Goal: Task Accomplishment & Management: Complete application form

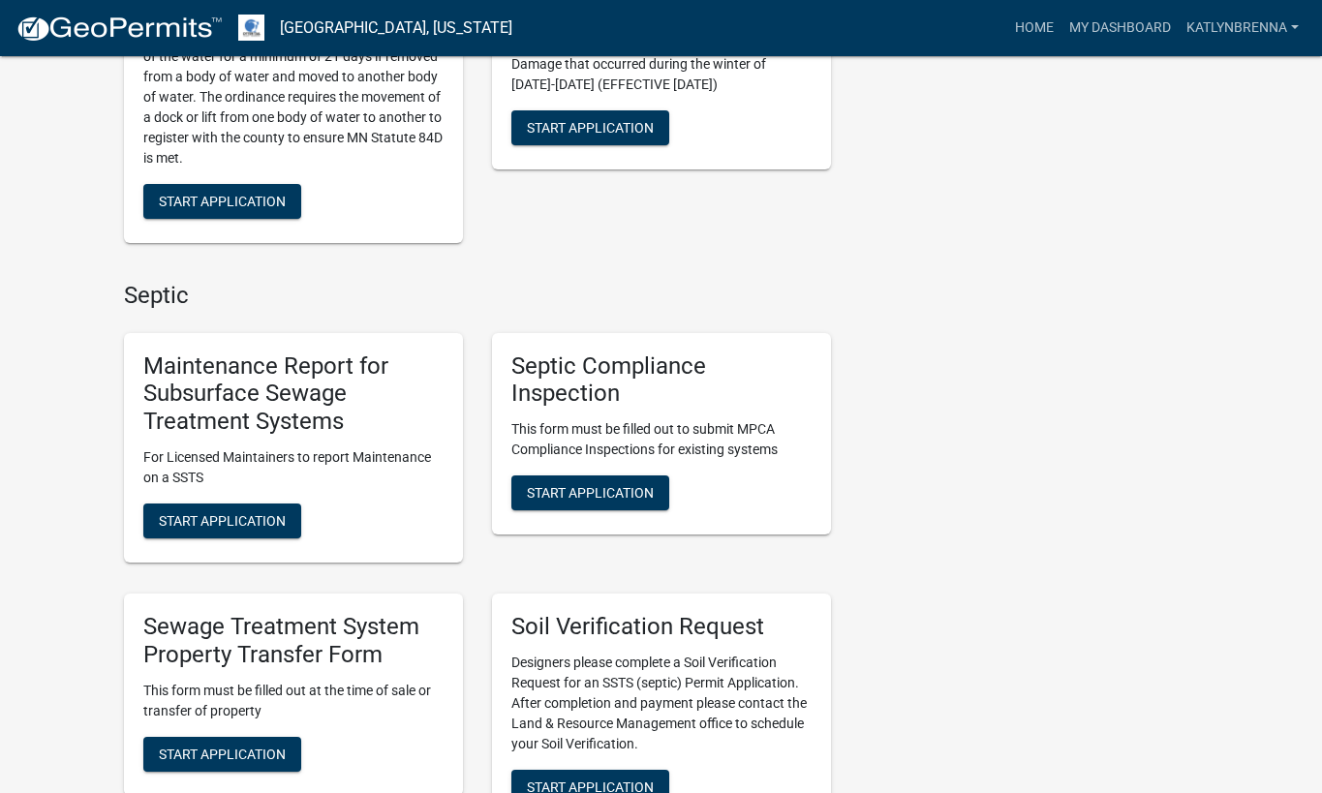
scroll to position [678, 0]
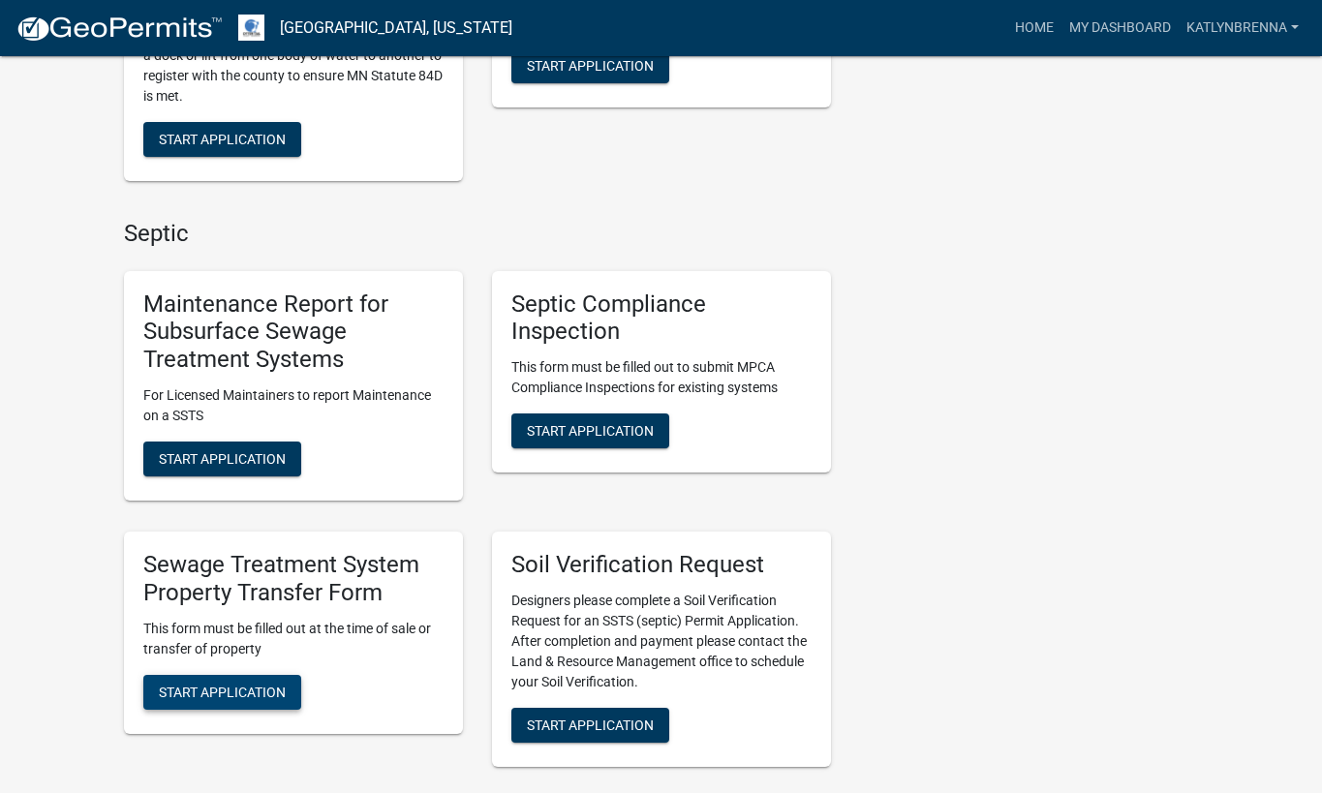
click at [220, 697] on span "Start Application" at bounding box center [222, 691] width 127 height 15
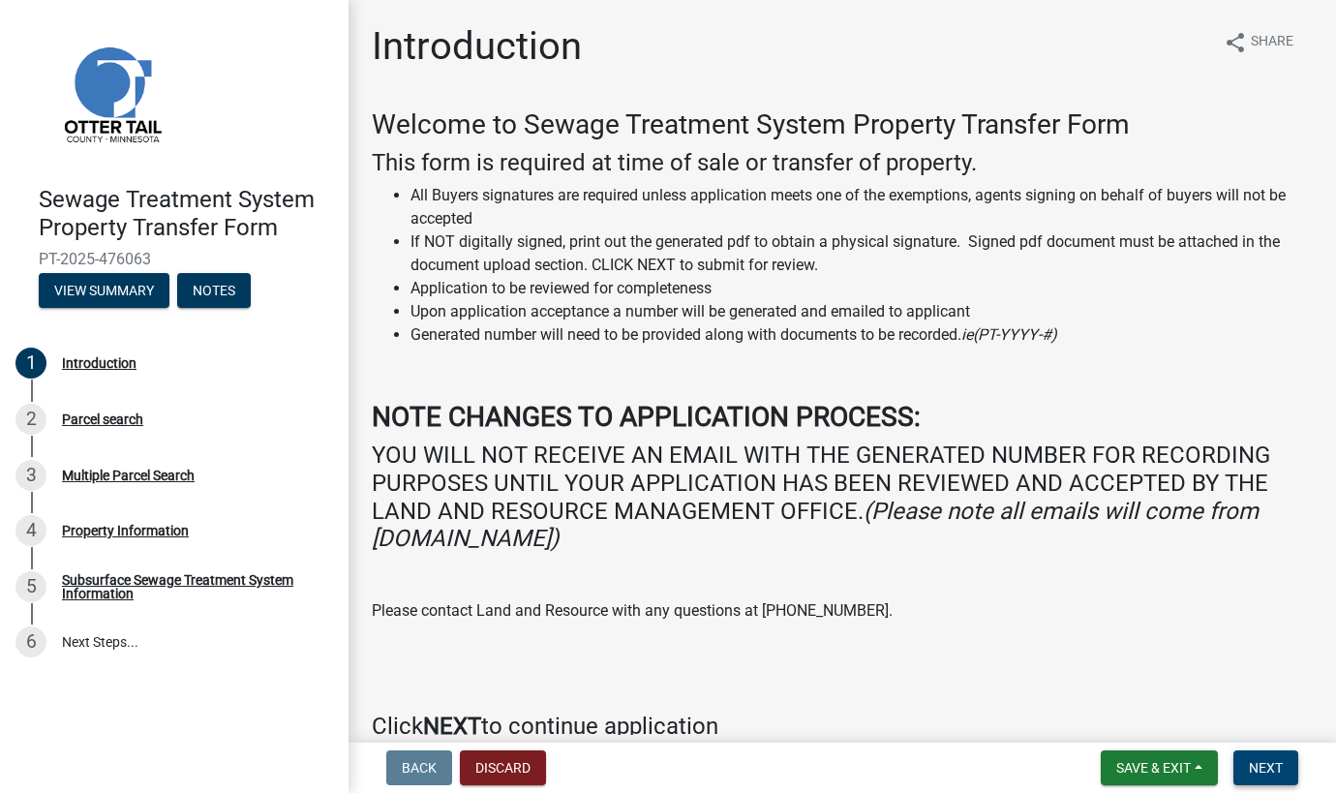
click at [1276, 766] on span "Next" at bounding box center [1266, 767] width 34 height 15
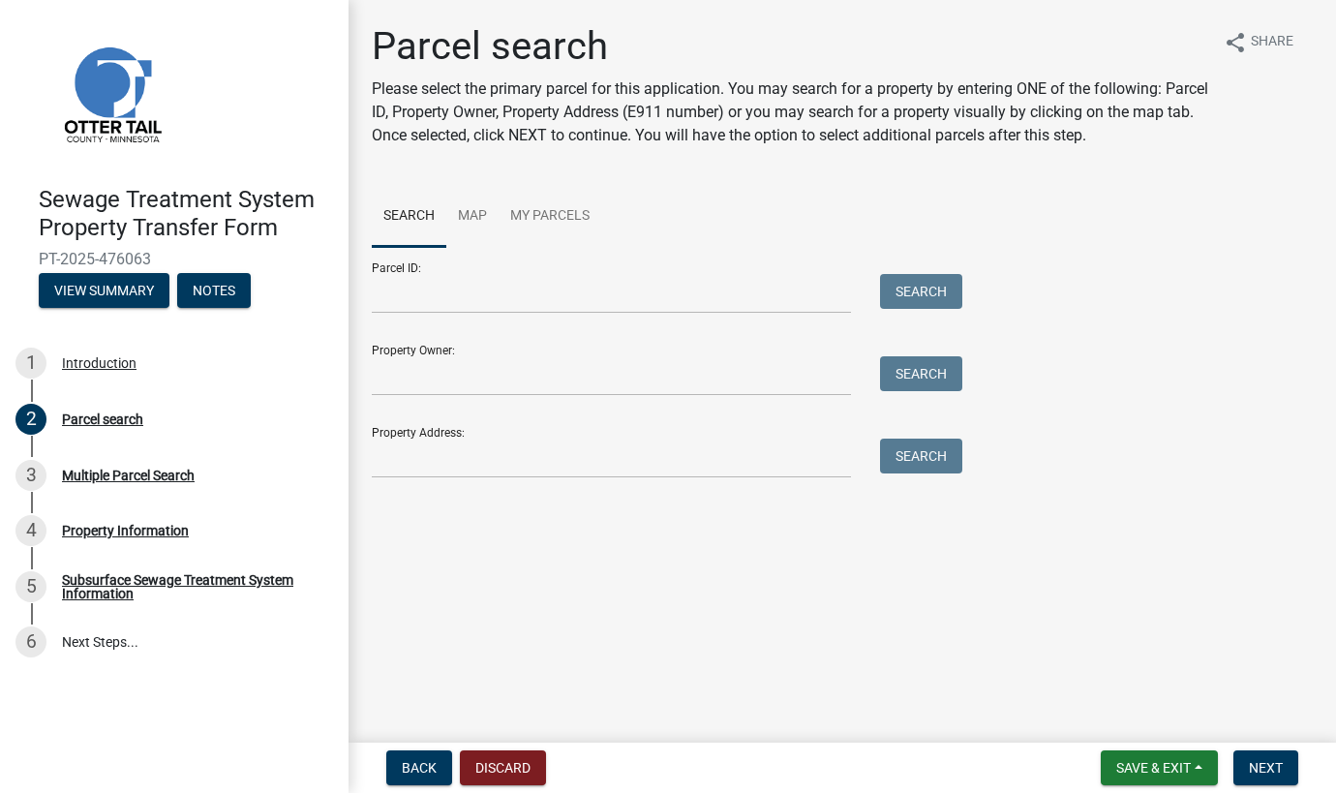
click at [557, 314] on form "Parcel ID: Search Property Owner: Search Property Address: Search" at bounding box center [662, 362] width 581 height 231
click at [566, 296] on input "Parcel ID:" at bounding box center [611, 294] width 479 height 40
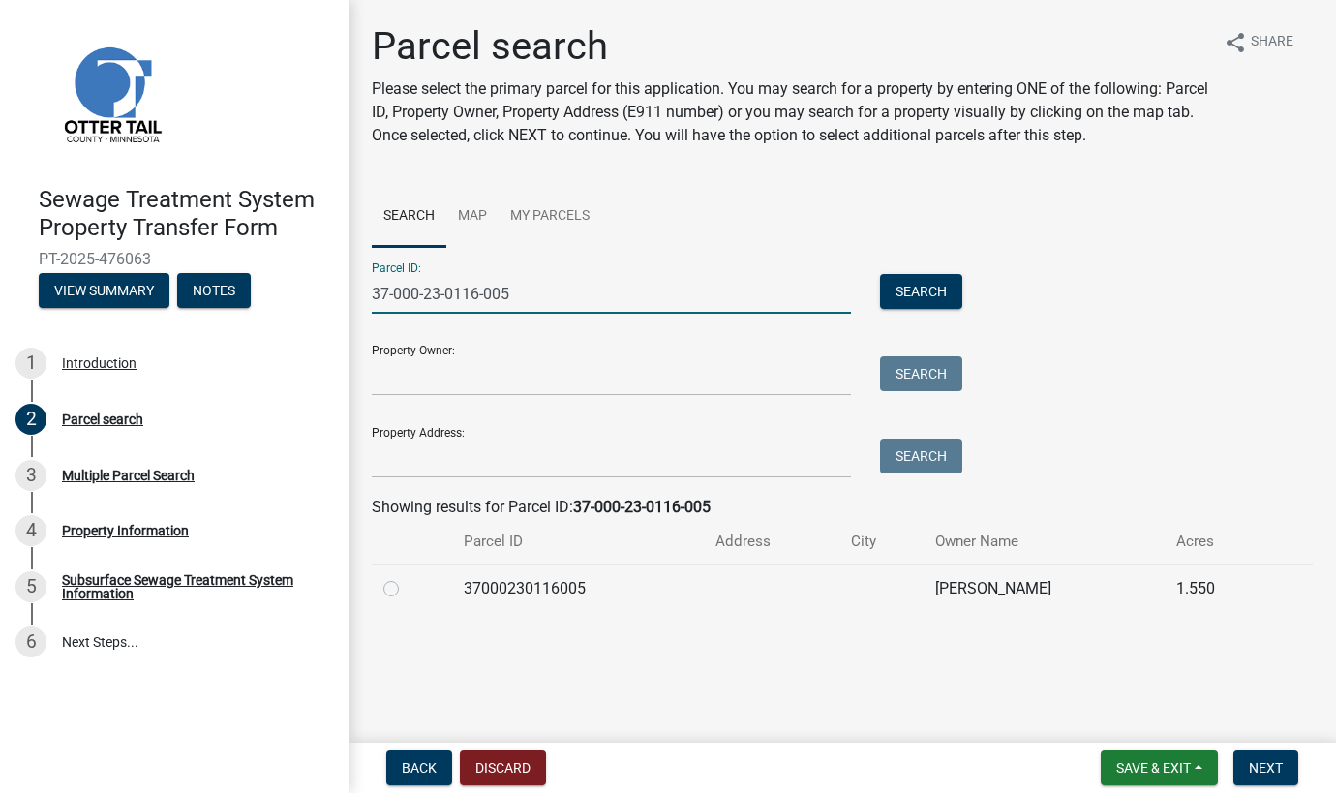
type input "37-000-23-0116-005"
click at [407, 577] on label at bounding box center [407, 577] width 0 height 0
click at [407, 580] on input "radio" at bounding box center [413, 583] width 13 height 13
radio input "true"
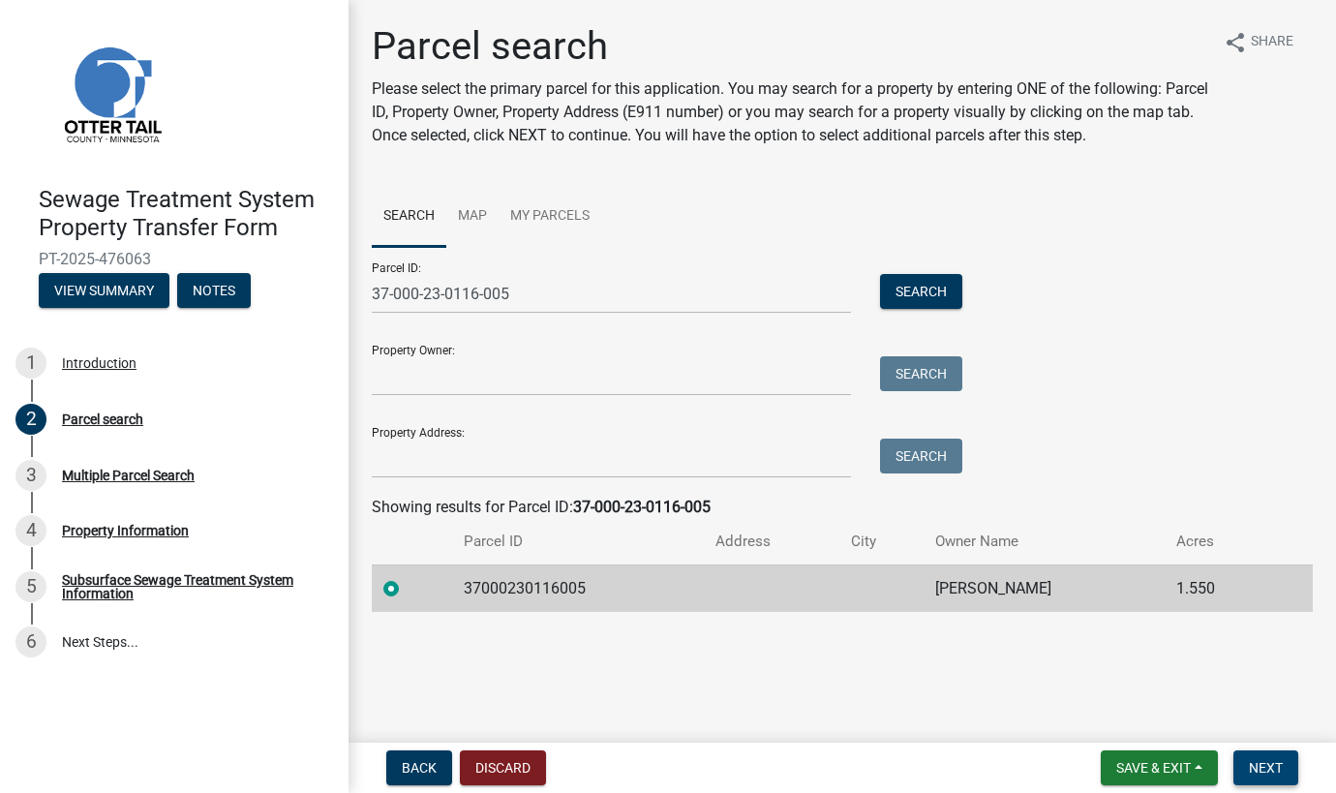
click at [1254, 759] on button "Next" at bounding box center [1266, 768] width 65 height 35
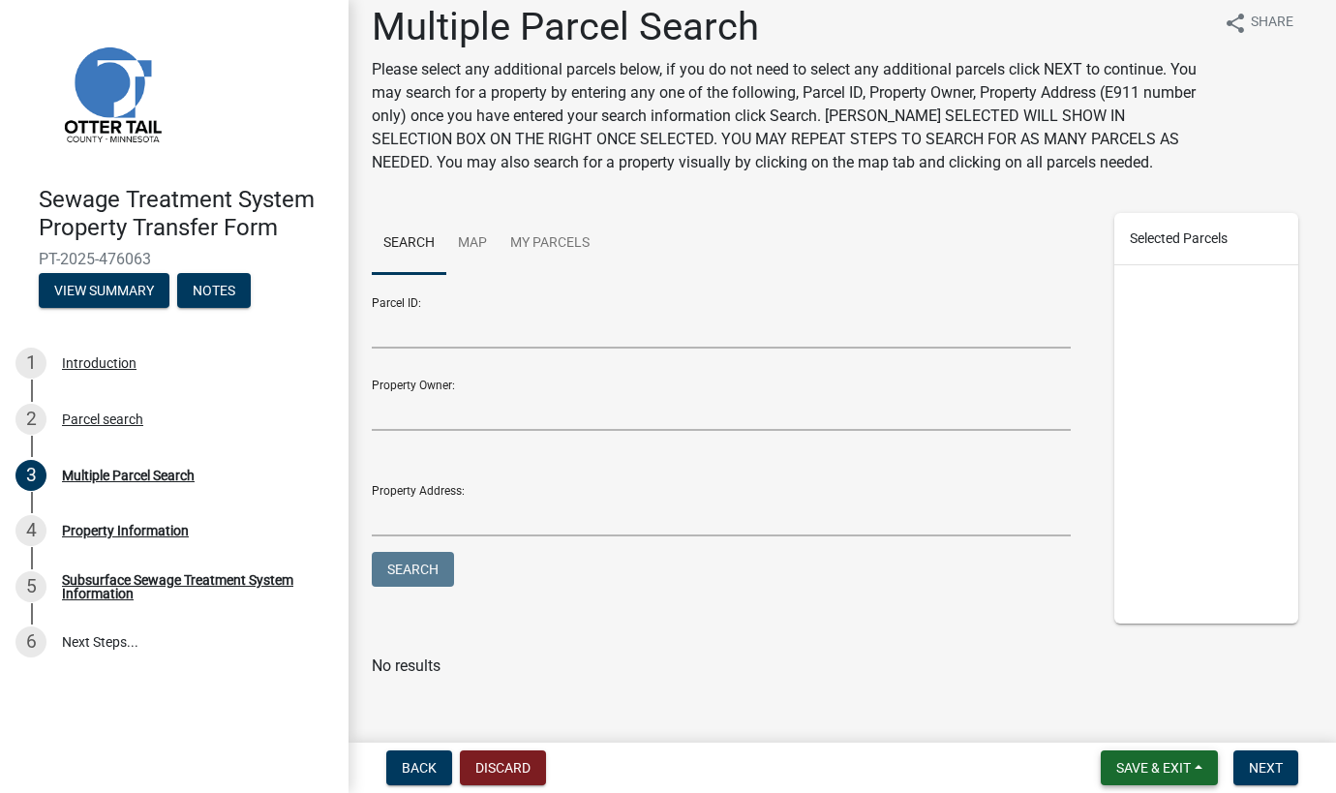
scroll to position [38, 0]
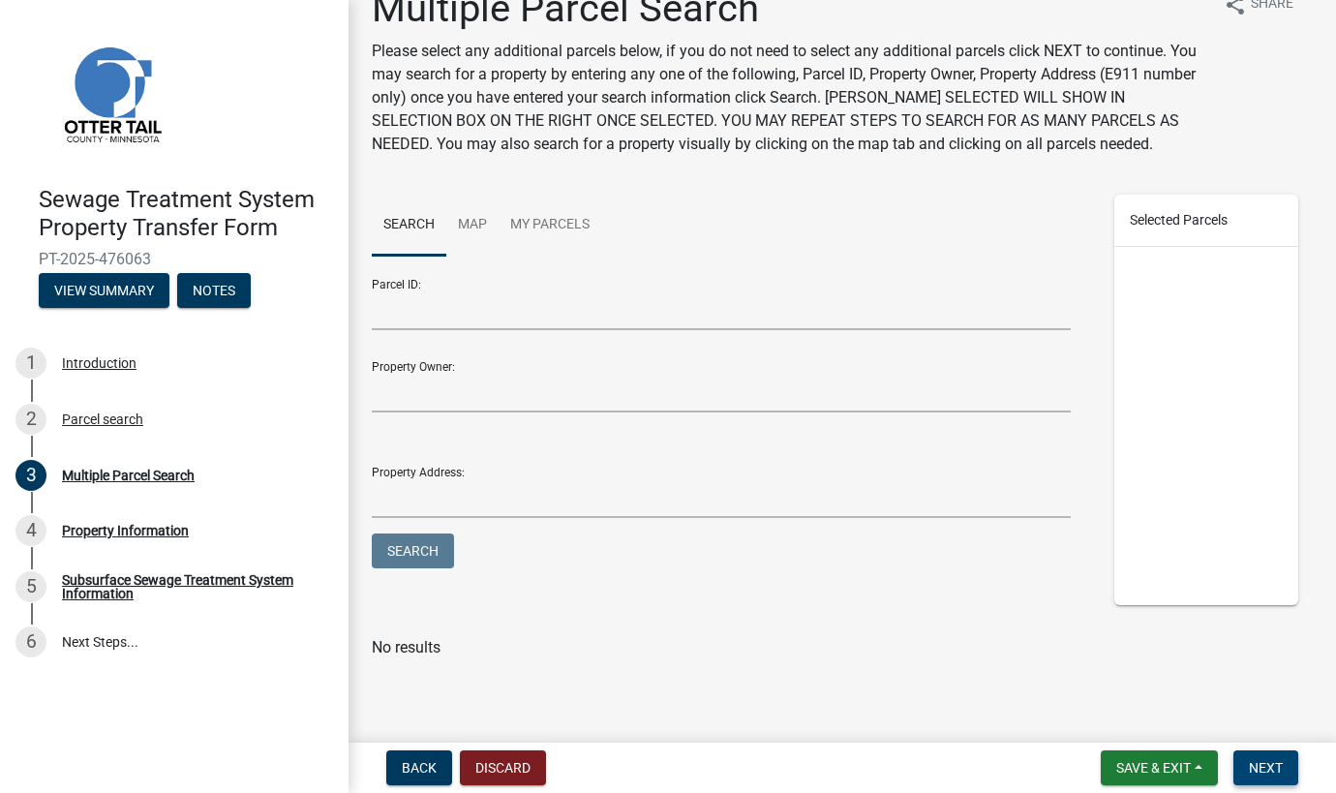
click at [1257, 760] on span "Next" at bounding box center [1266, 767] width 34 height 15
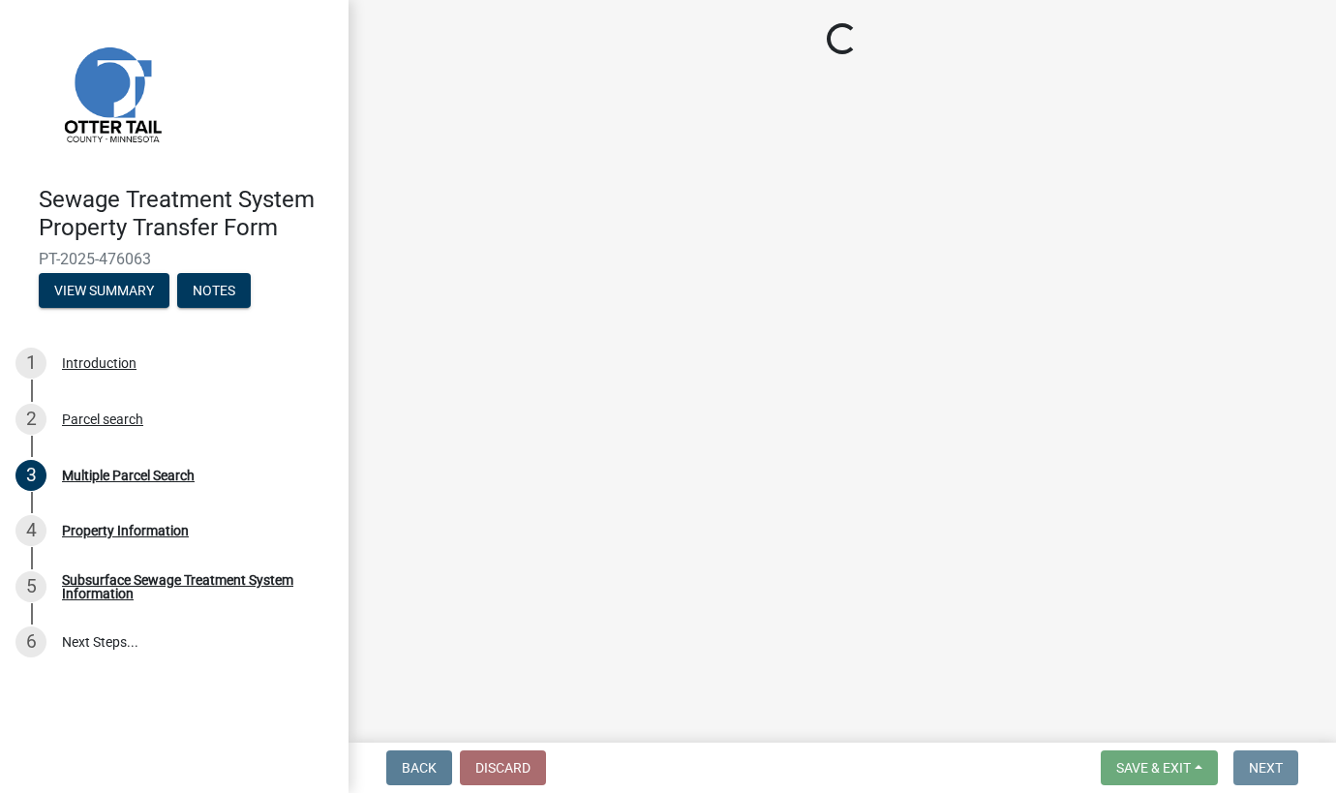
scroll to position [0, 0]
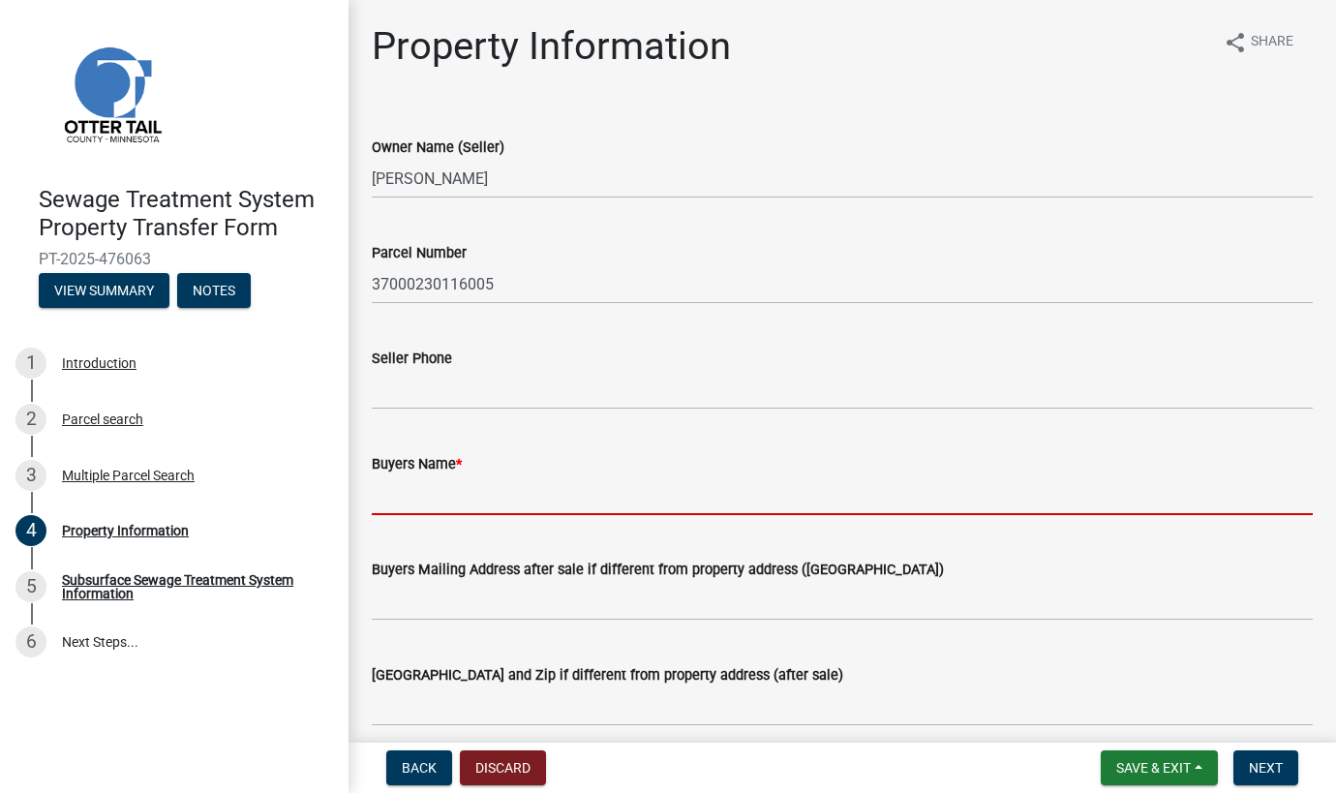
click at [441, 487] on input "Buyers Name *" at bounding box center [842, 496] width 941 height 40
type input "[PERSON_NAME]"
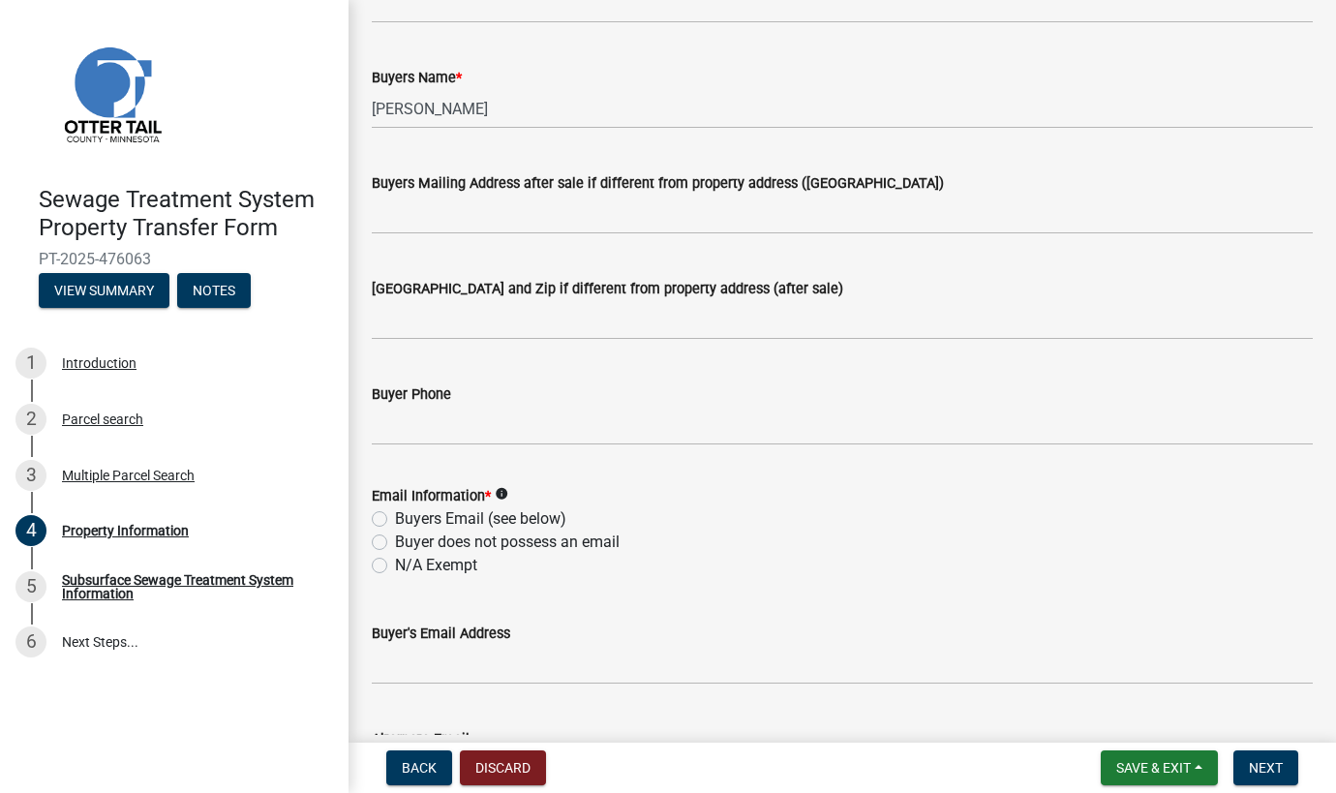
scroll to position [387, 0]
click at [422, 515] on label "Buyers Email (see below)" at bounding box center [480, 517] width 171 height 23
click at [408, 515] on input "Buyers Email (see below)" at bounding box center [401, 512] width 13 height 13
radio input "true"
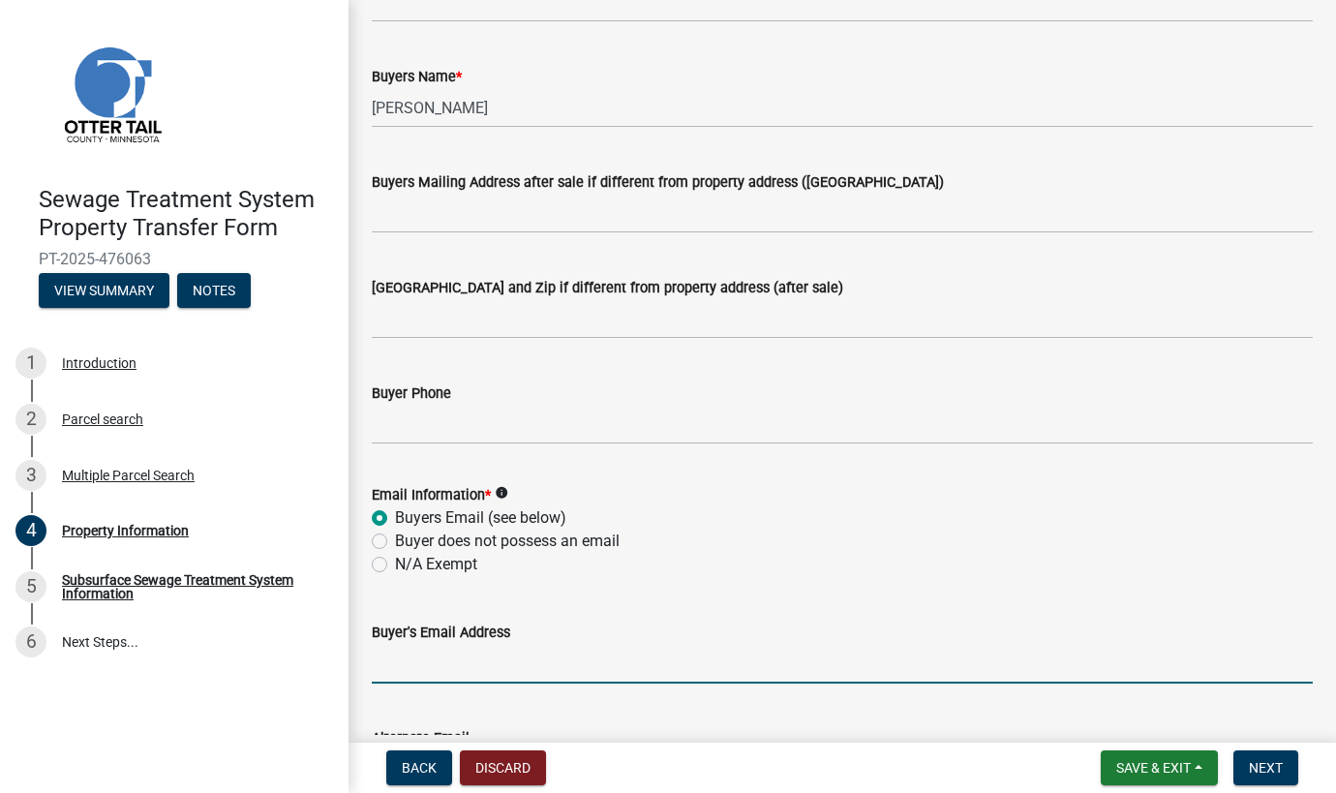
click at [418, 676] on input "Buyer's Email Address" at bounding box center [842, 664] width 941 height 40
click at [415, 661] on input "Buyer's Email Address" at bounding box center [842, 664] width 941 height 40
paste input "[EMAIL_ADDRESS][DOMAIN_NAME]"
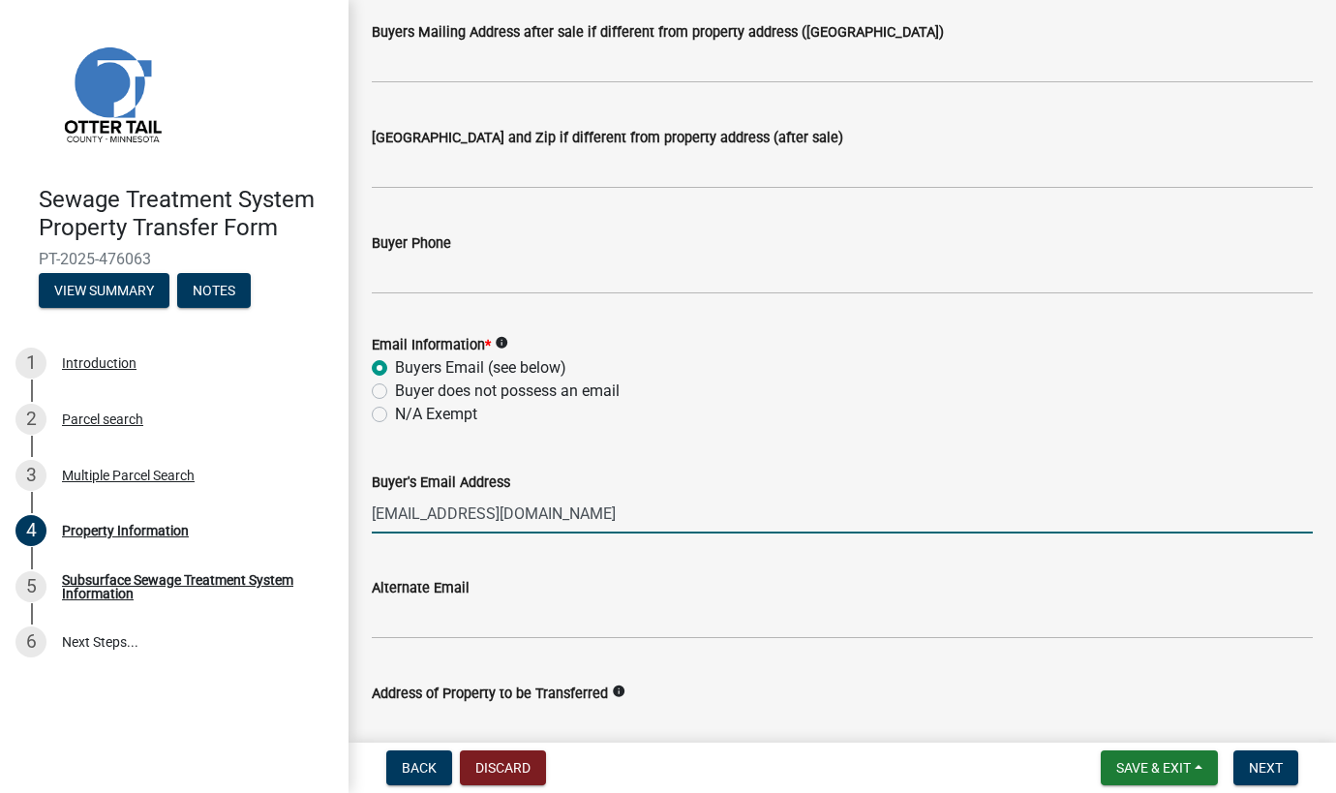
scroll to position [678, 0]
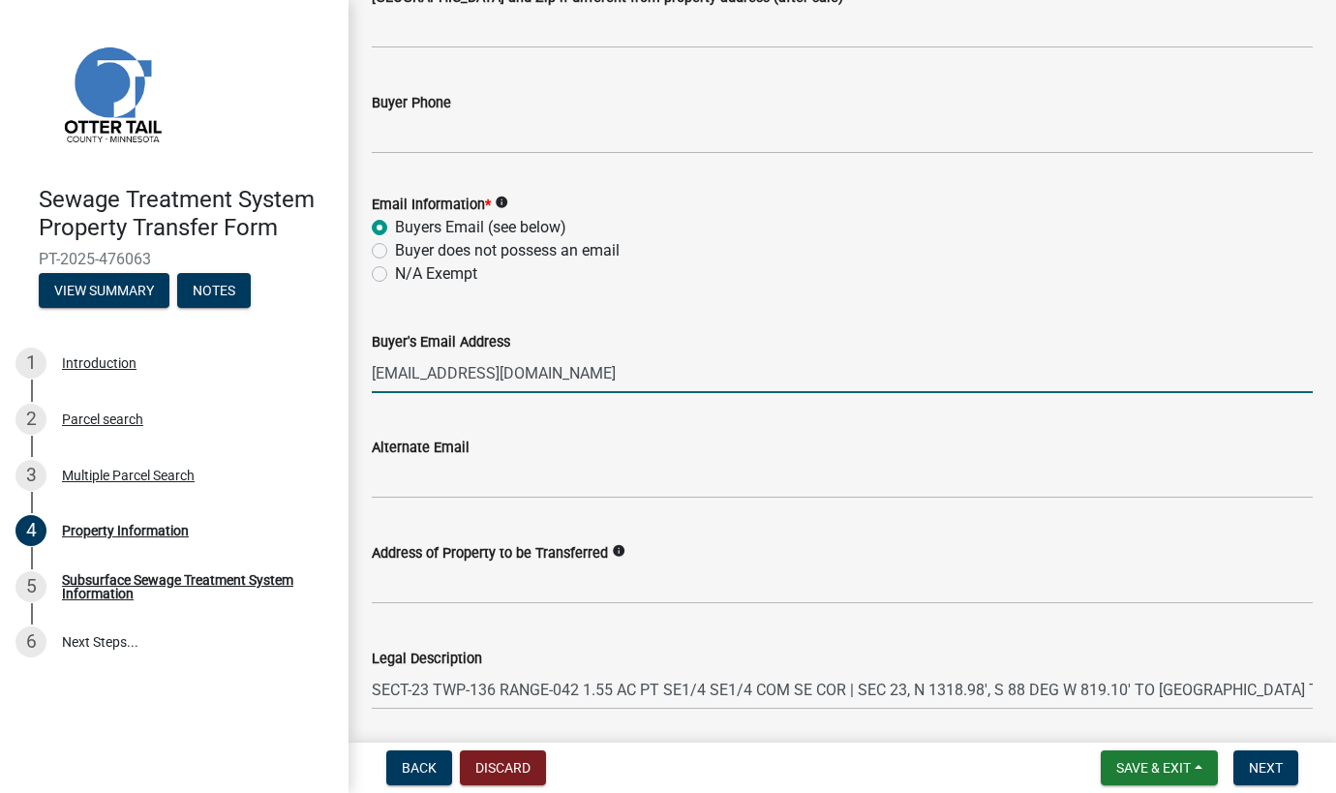
type input "[EMAIL_ADDRESS][DOMAIN_NAME]"
click at [414, 276] on label "N/A Exempt" at bounding box center [436, 273] width 82 height 23
click at [408, 275] on input "N/A Exempt" at bounding box center [401, 268] width 13 height 13
radio input "true"
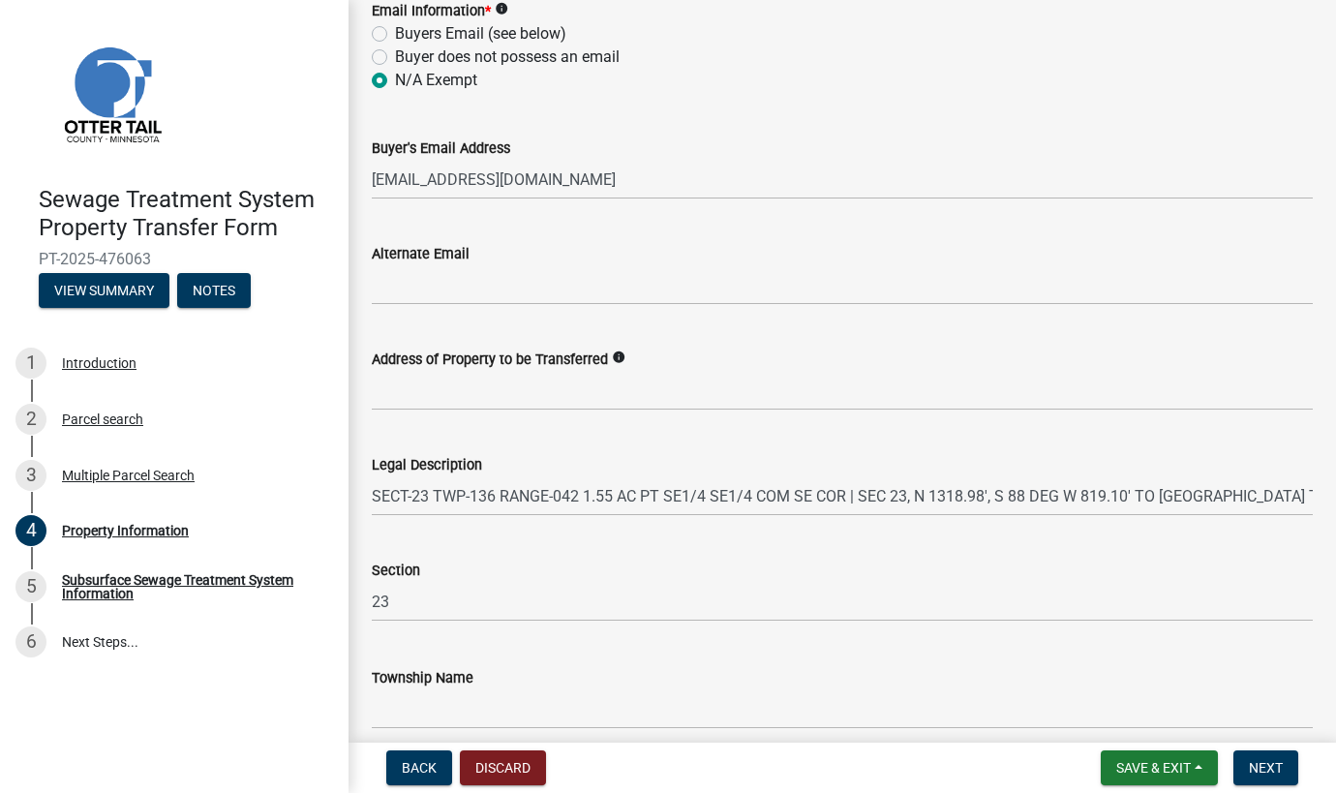
scroll to position [957, 0]
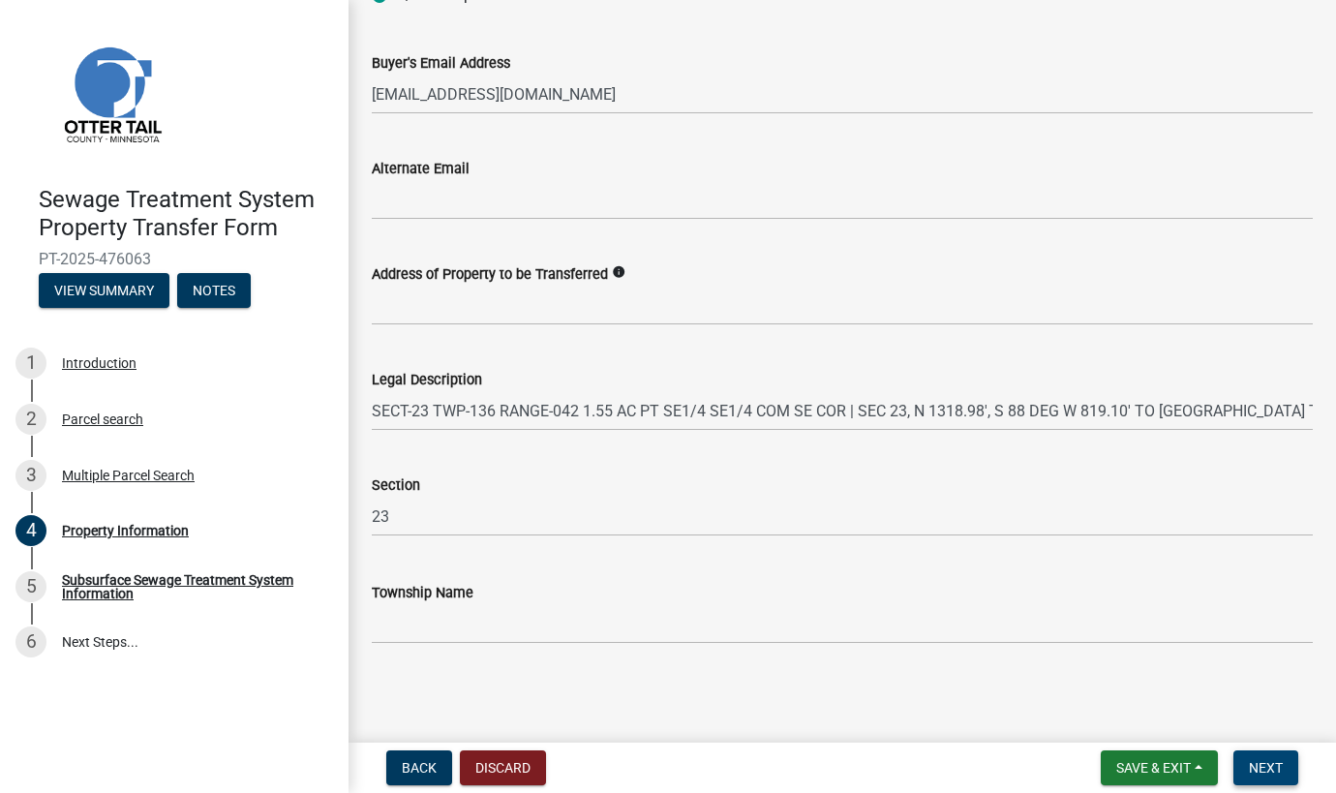
drag, startPoint x: 1297, startPoint y: 764, endPoint x: 1261, endPoint y: 724, distance: 53.5
click at [1297, 762] on button "Next" at bounding box center [1266, 768] width 65 height 35
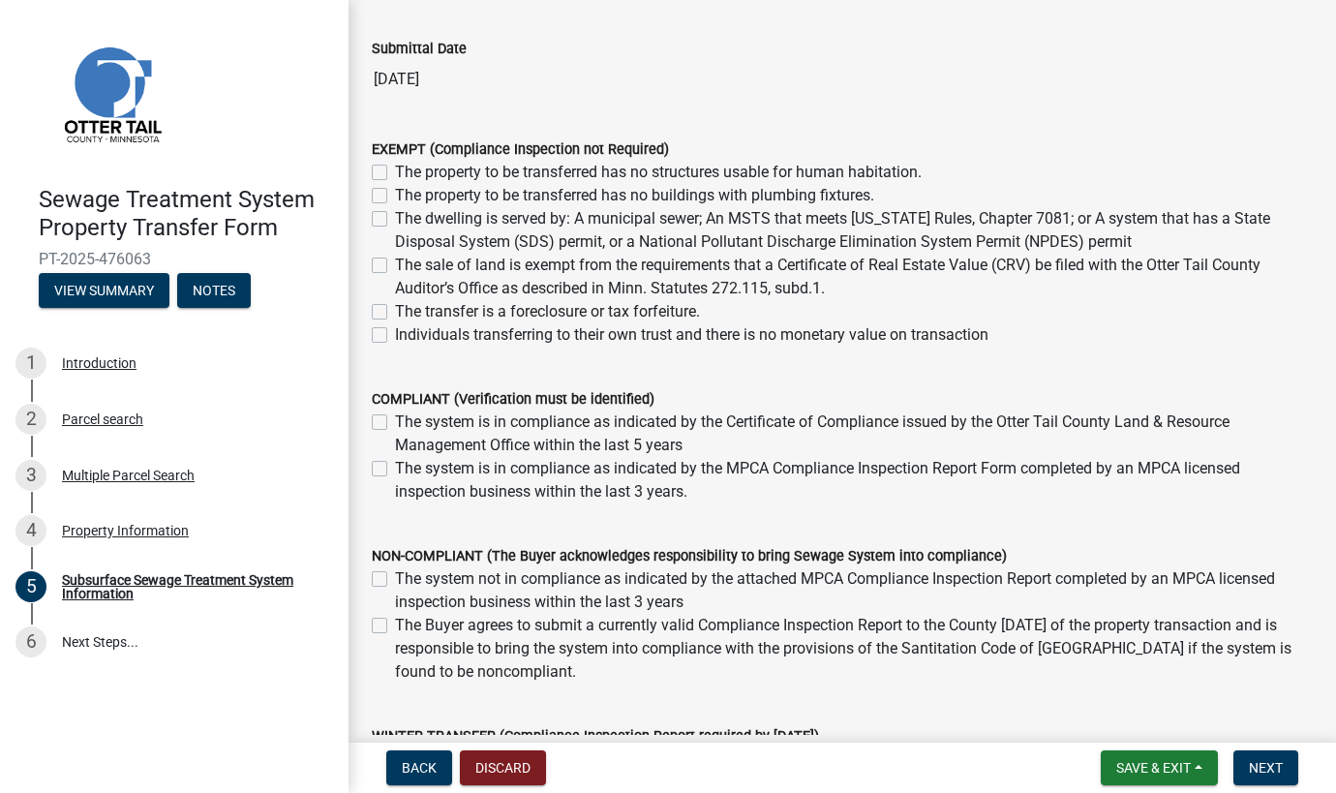
scroll to position [157, 0]
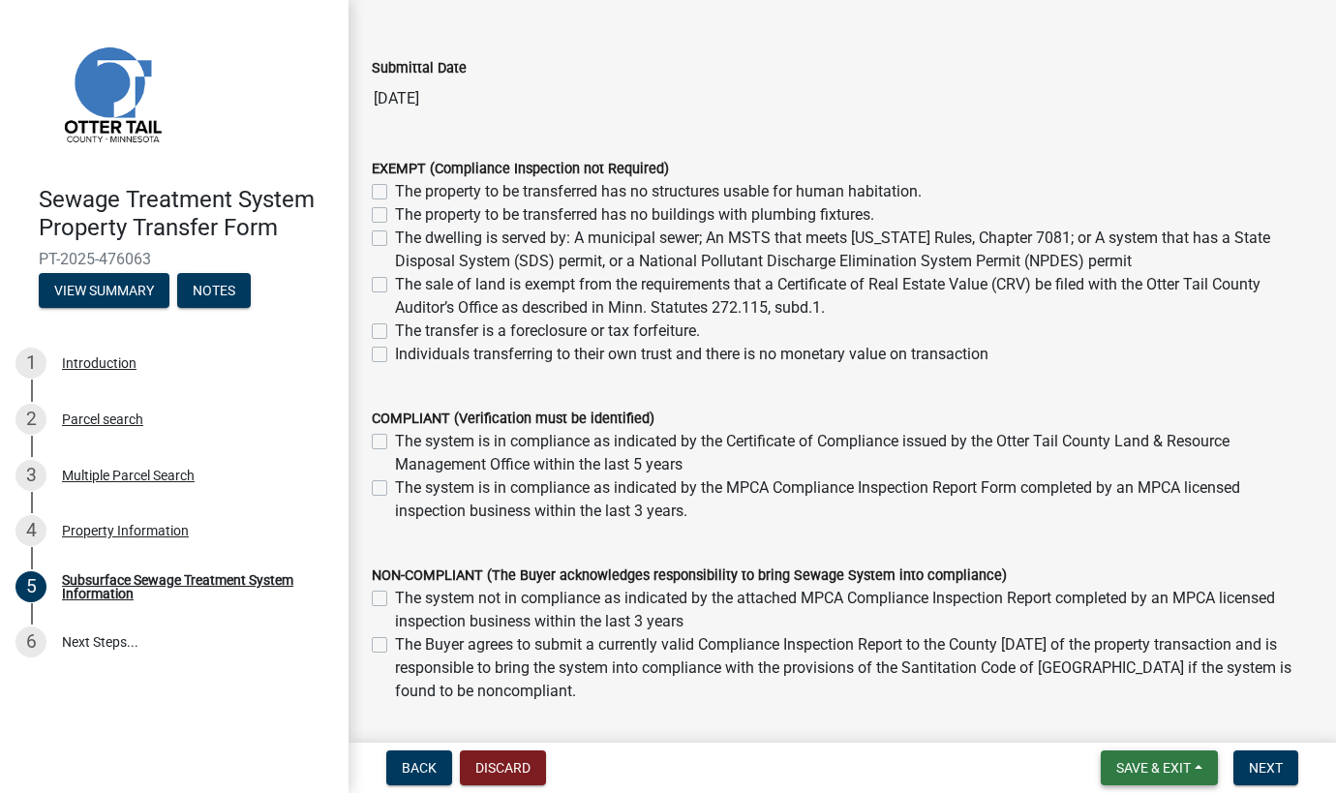
click at [1187, 764] on span "Save & Exit" at bounding box center [1154, 767] width 75 height 15
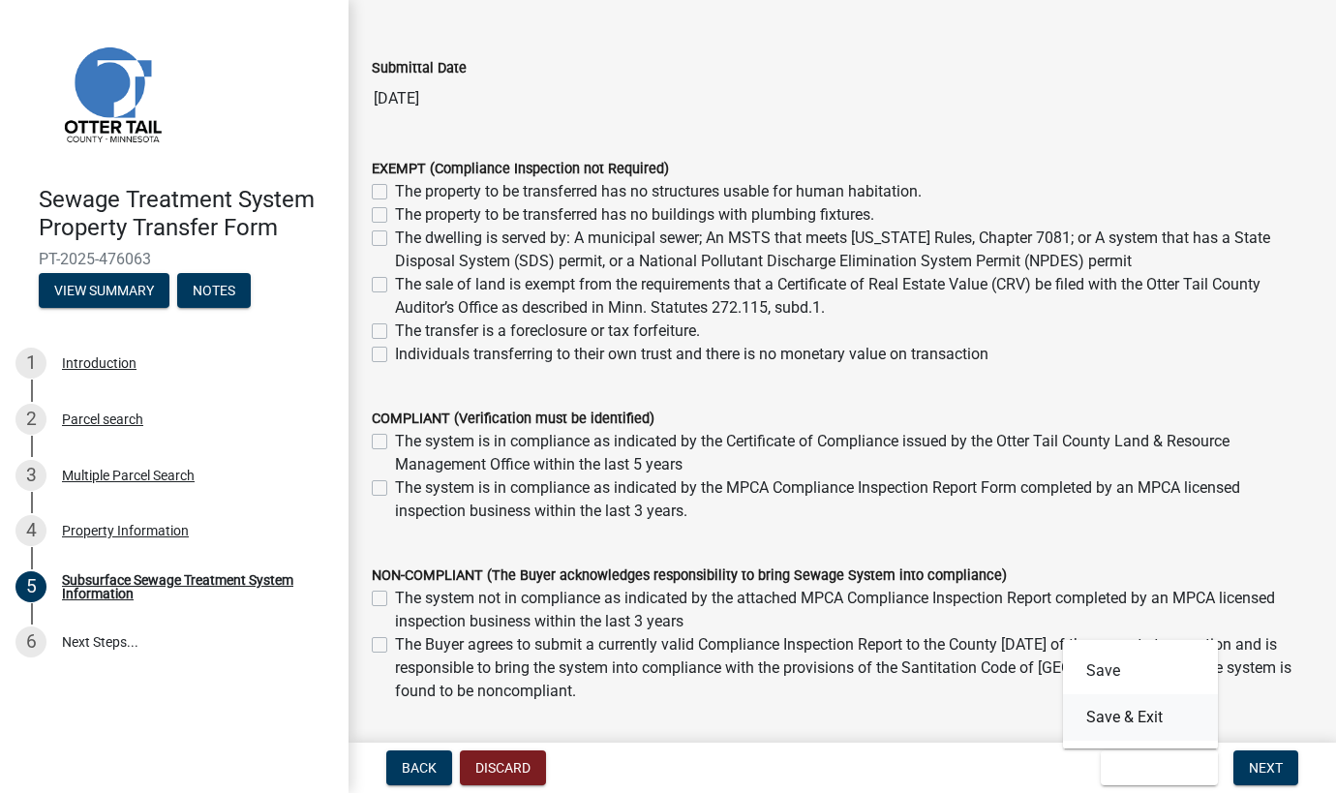
click at [1147, 736] on button "Save & Exit" at bounding box center [1140, 717] width 155 height 46
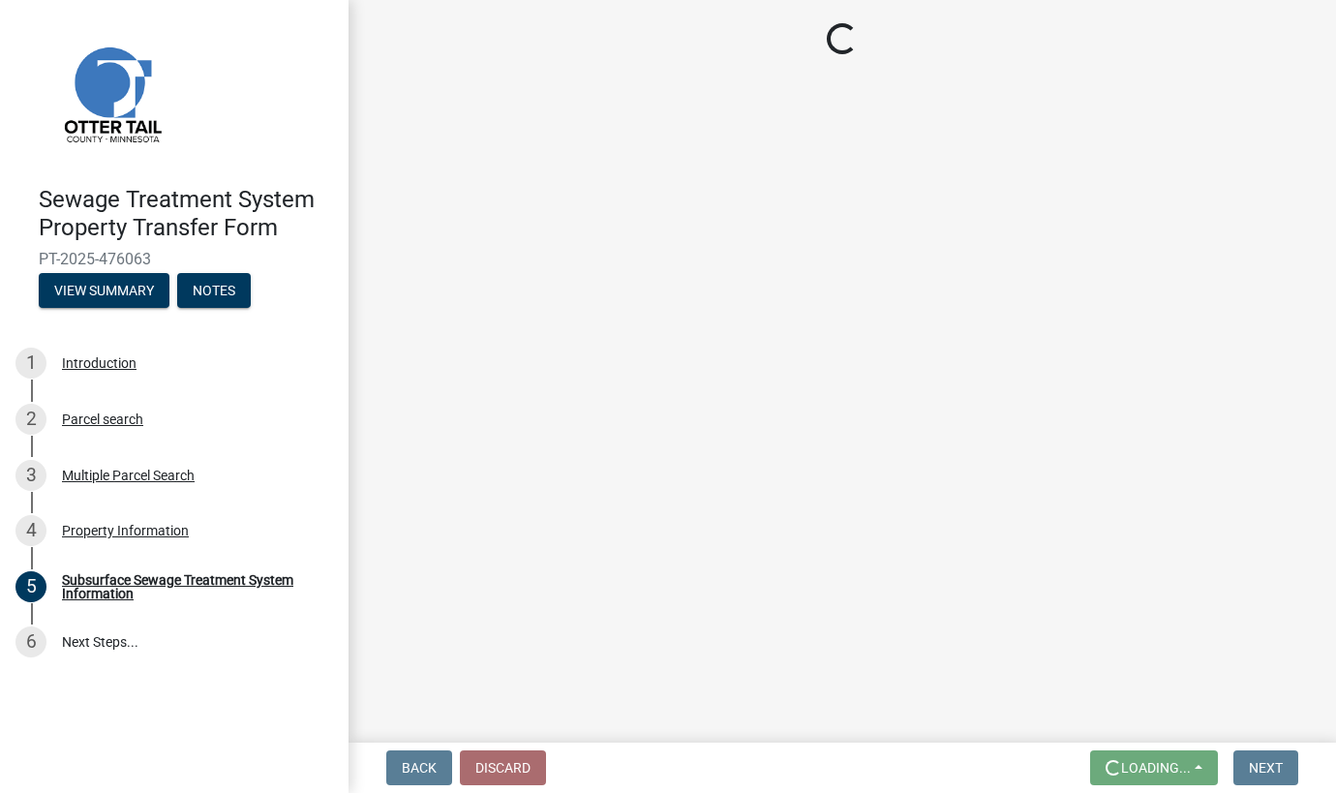
scroll to position [0, 0]
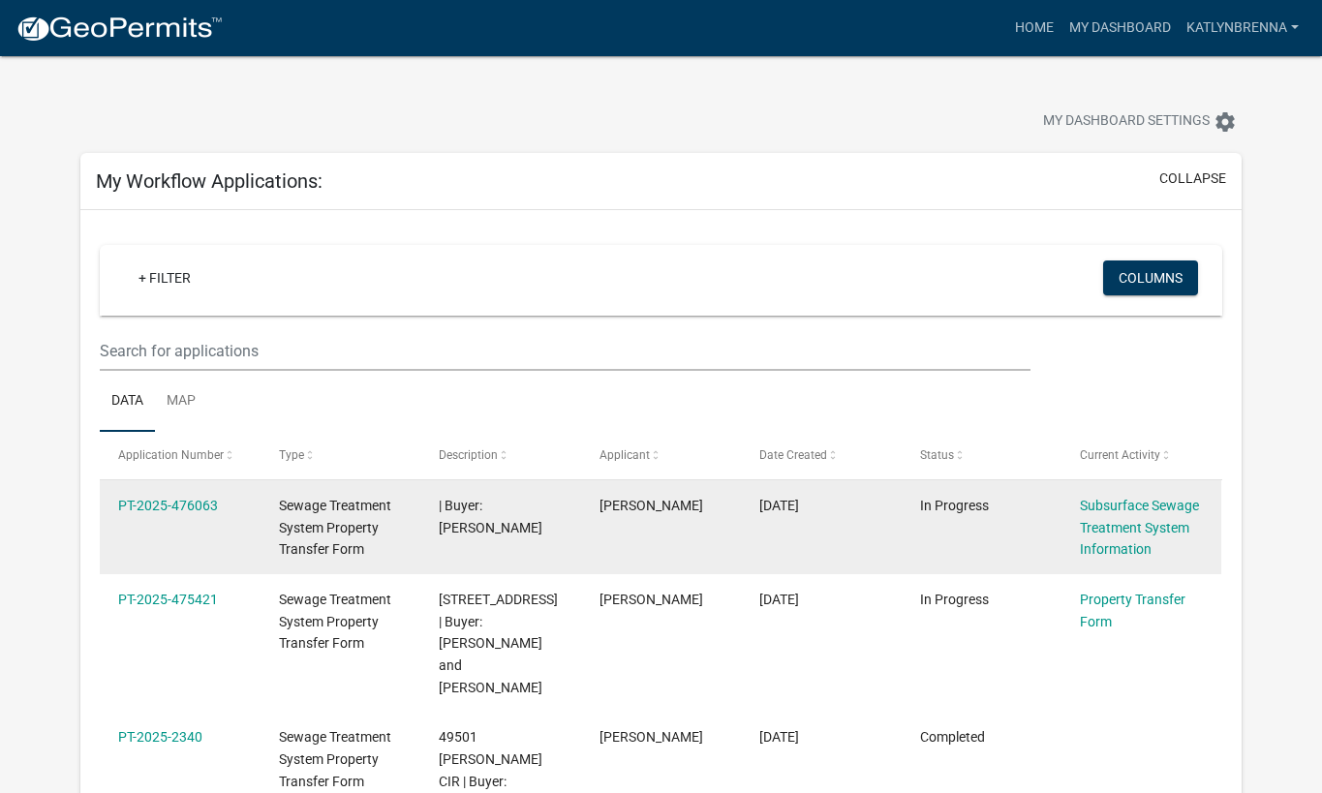
drag, startPoint x: 1107, startPoint y: 527, endPoint x: 1085, endPoint y: 517, distance: 24.3
click at [1108, 525] on link "Subsurface Sewage Treatment System Information" at bounding box center [1139, 528] width 119 height 60
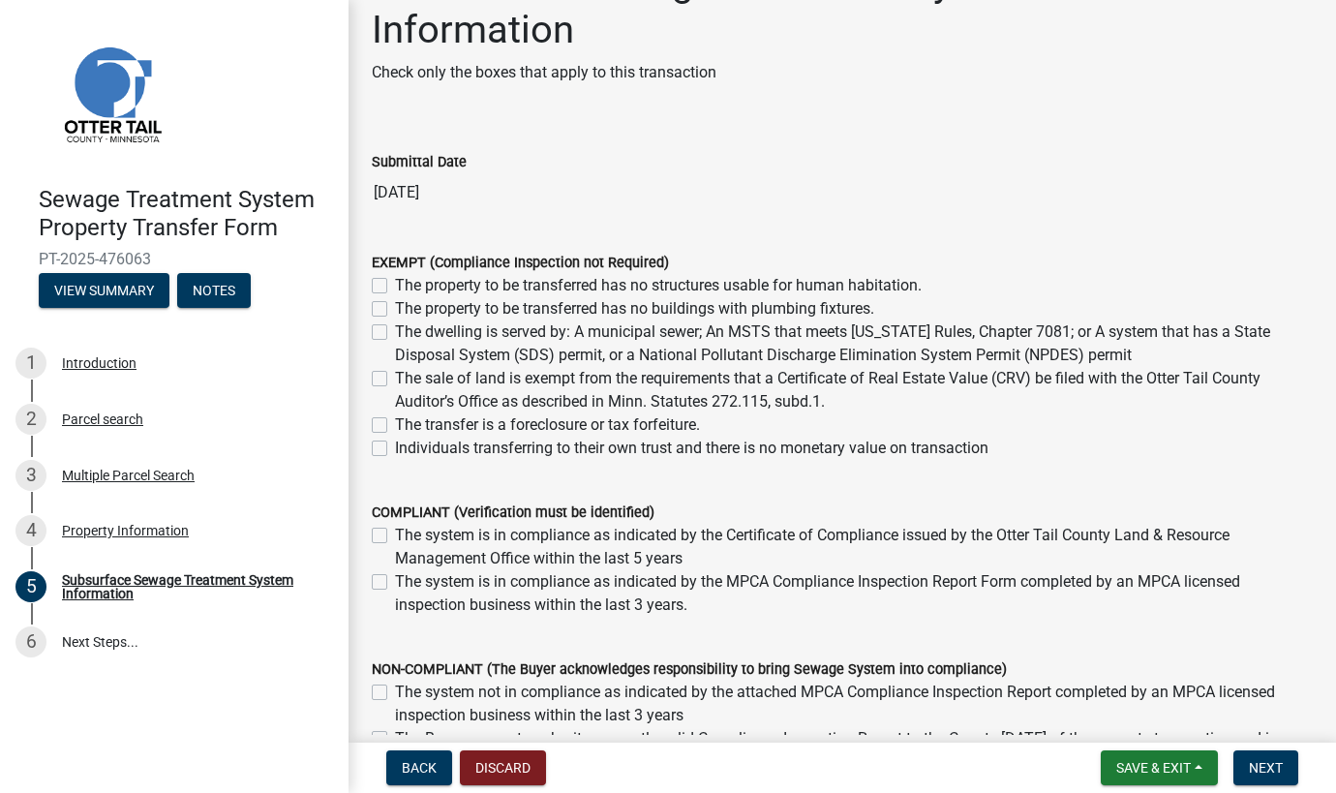
scroll to position [97, 0]
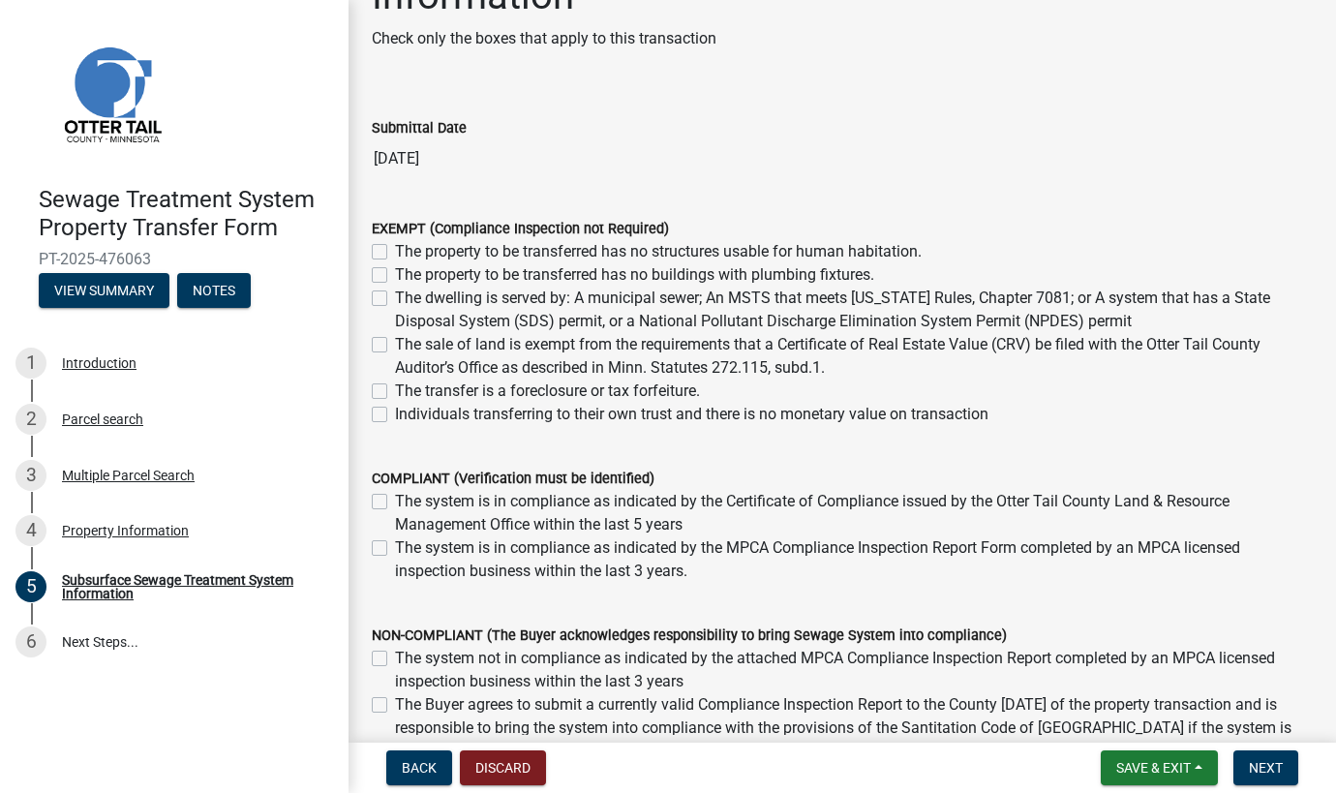
click at [610, 253] on label "The property to be transferred has no structures usable for human habitation." at bounding box center [658, 251] width 527 height 23
click at [408, 253] on input "The property to be transferred has no structures usable for human habitation." at bounding box center [401, 246] width 13 height 13
checkbox input "true"
checkbox input "false"
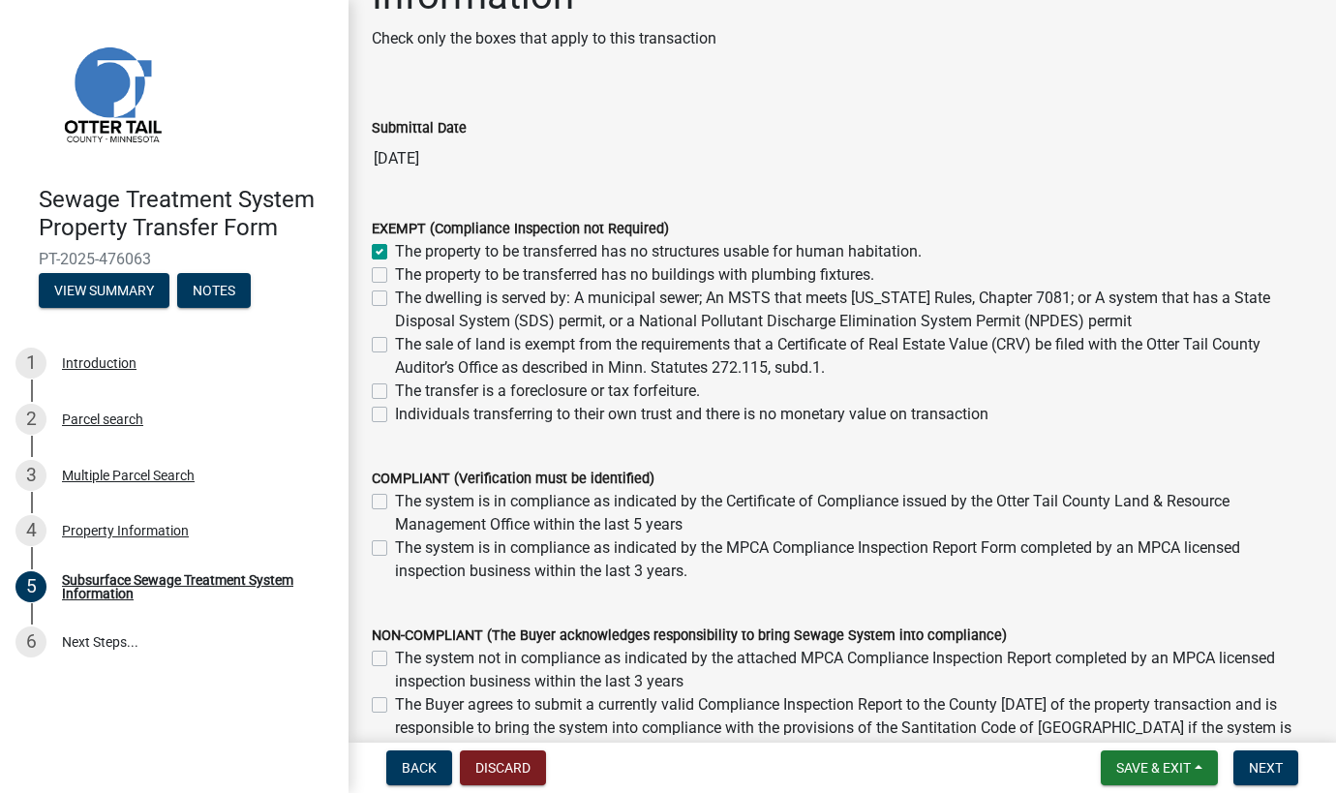
checkbox input "false"
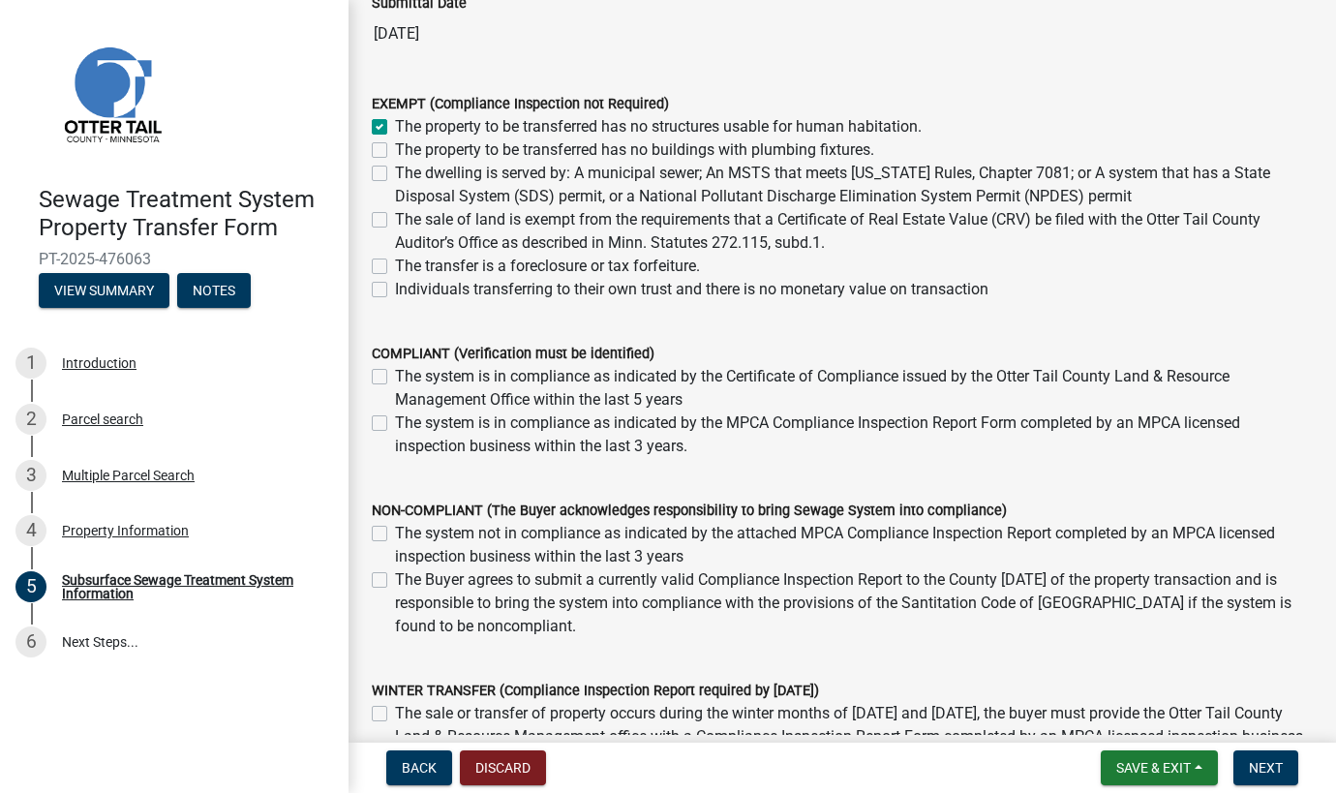
scroll to position [414, 0]
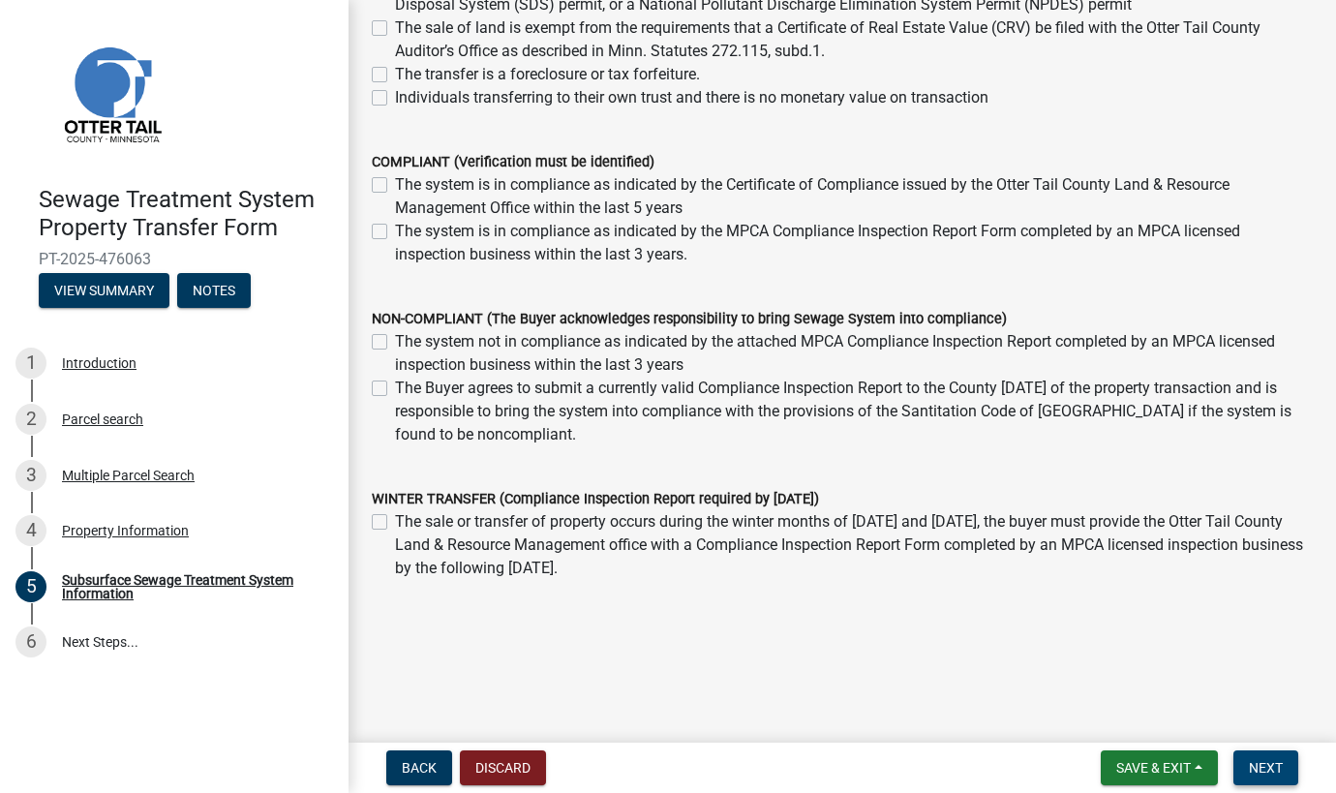
click at [1291, 756] on button "Next" at bounding box center [1266, 768] width 65 height 35
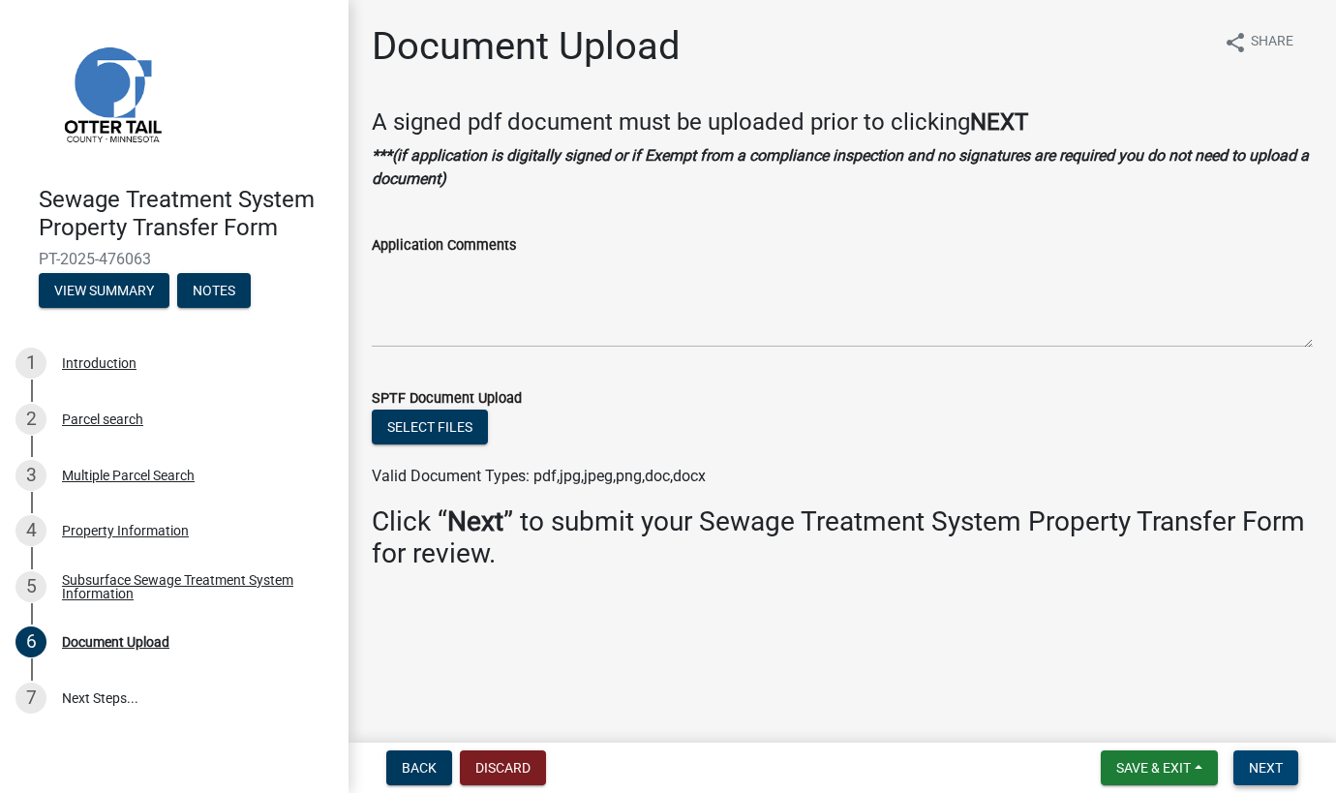
click at [1285, 755] on button "Next" at bounding box center [1266, 768] width 65 height 35
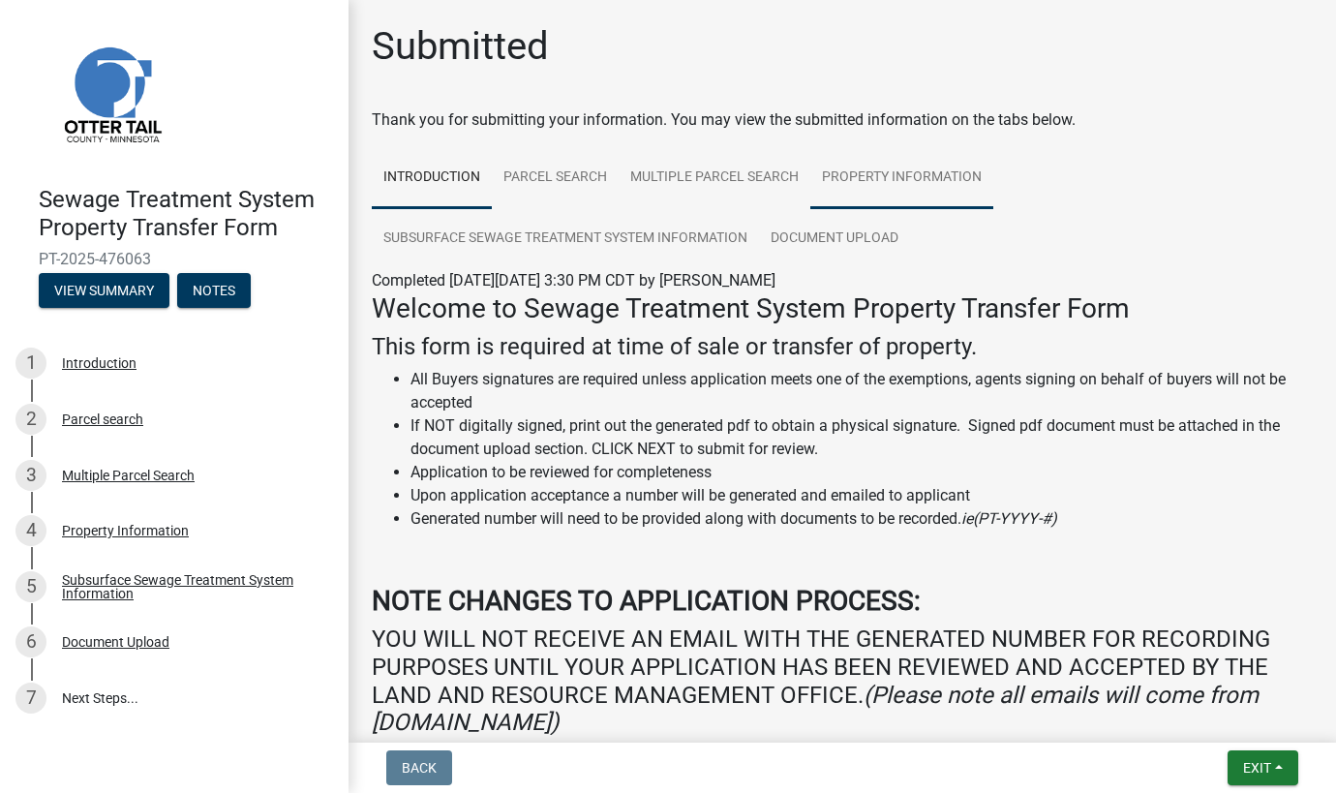
click at [877, 183] on link "Property Information" at bounding box center [902, 178] width 183 height 62
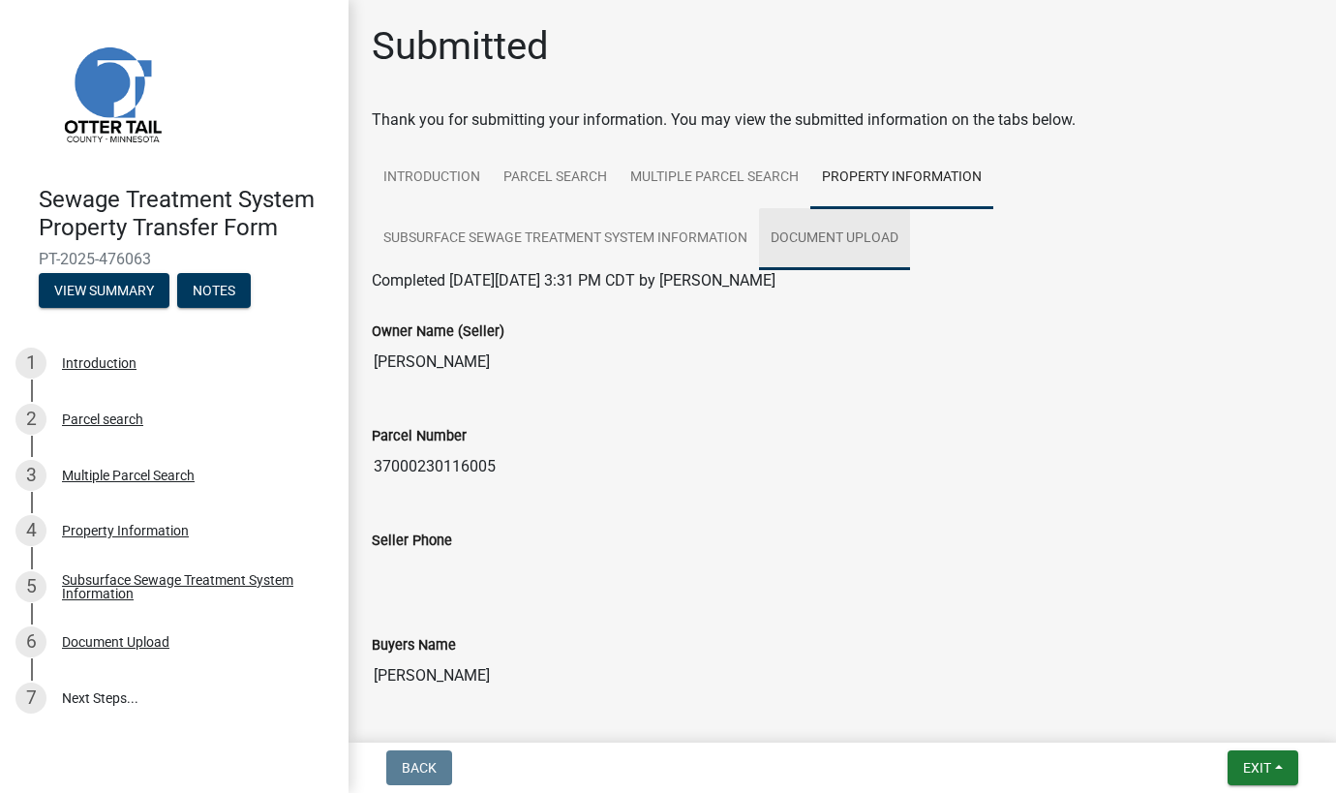
click at [846, 227] on link "Document Upload" at bounding box center [834, 239] width 151 height 62
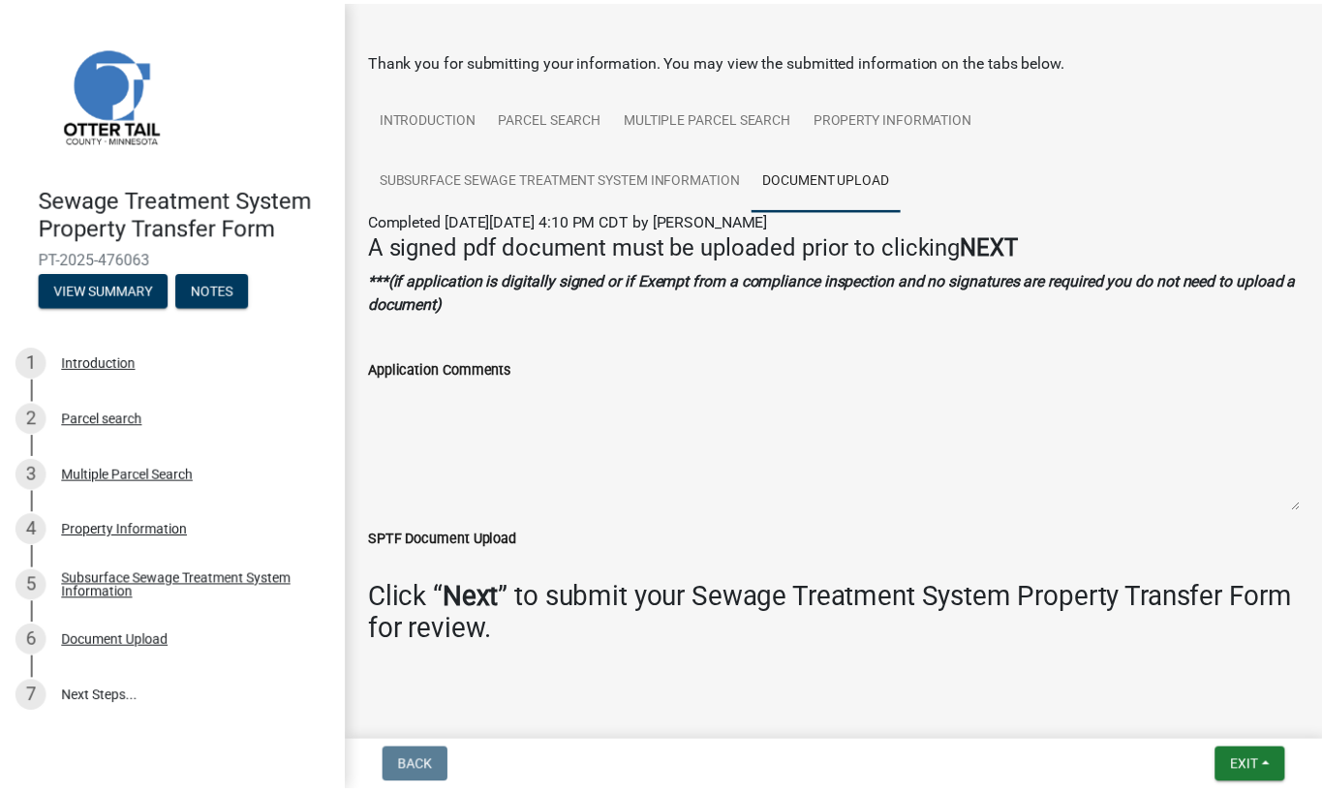
scroll to position [86, 0]
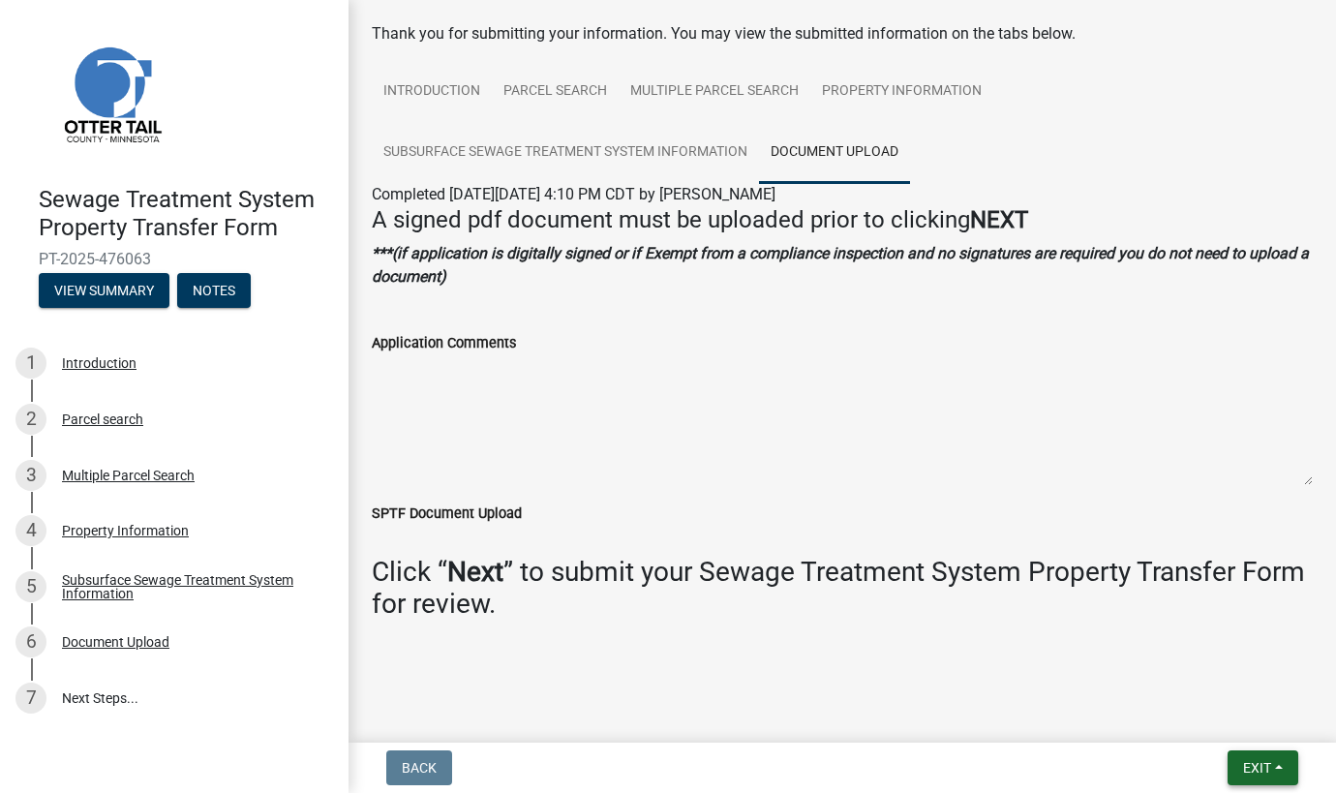
click at [1253, 776] on span "Exit" at bounding box center [1257, 767] width 28 height 15
click at [1231, 724] on button "Save & Exit" at bounding box center [1221, 717] width 155 height 46
